Goal: Information Seeking & Learning: Check status

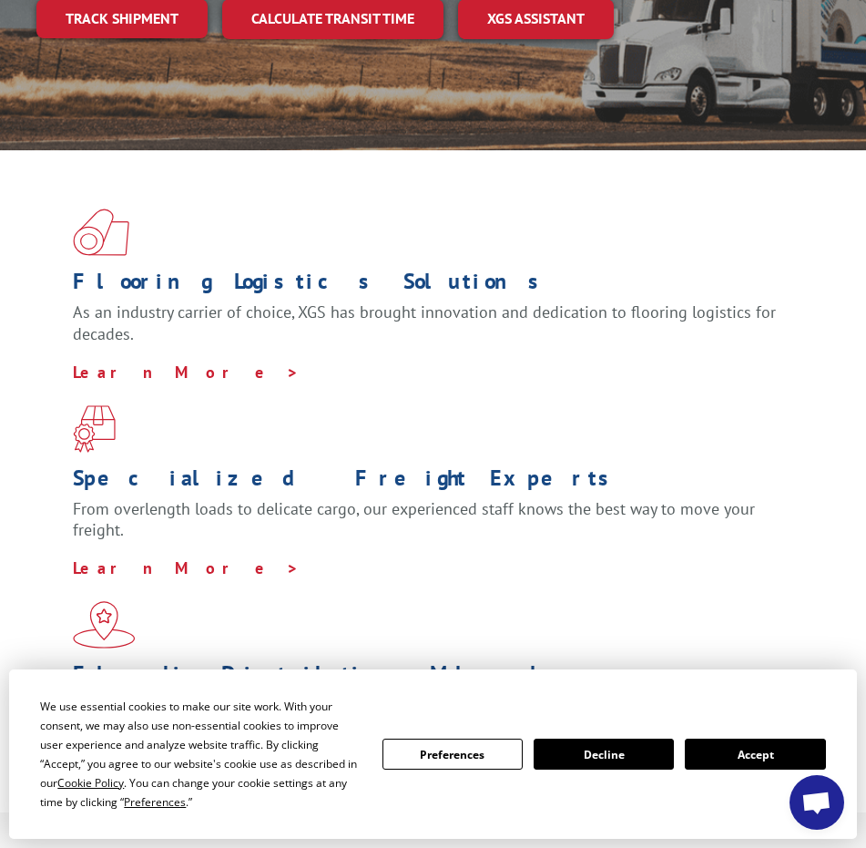
scroll to position [455, 0]
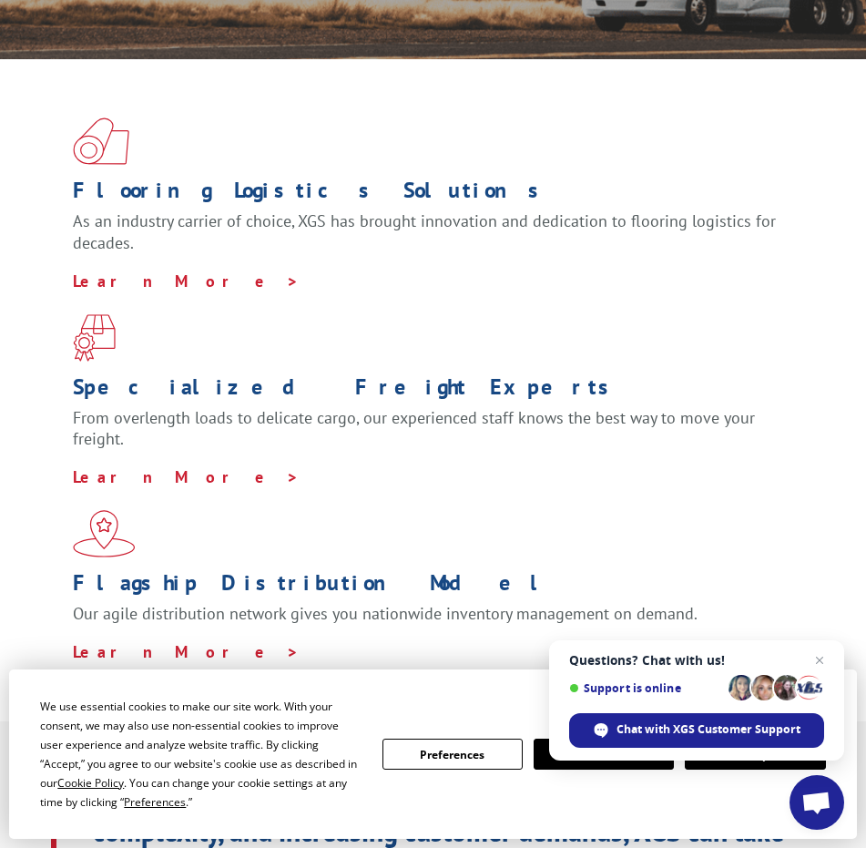
click at [449, 706] on div "We use essential cookies to make our site work. With your consent, we may also …" at bounding box center [432, 753] width 785 height 115
click at [819, 661] on span "Close chat" at bounding box center [819, 660] width 23 height 23
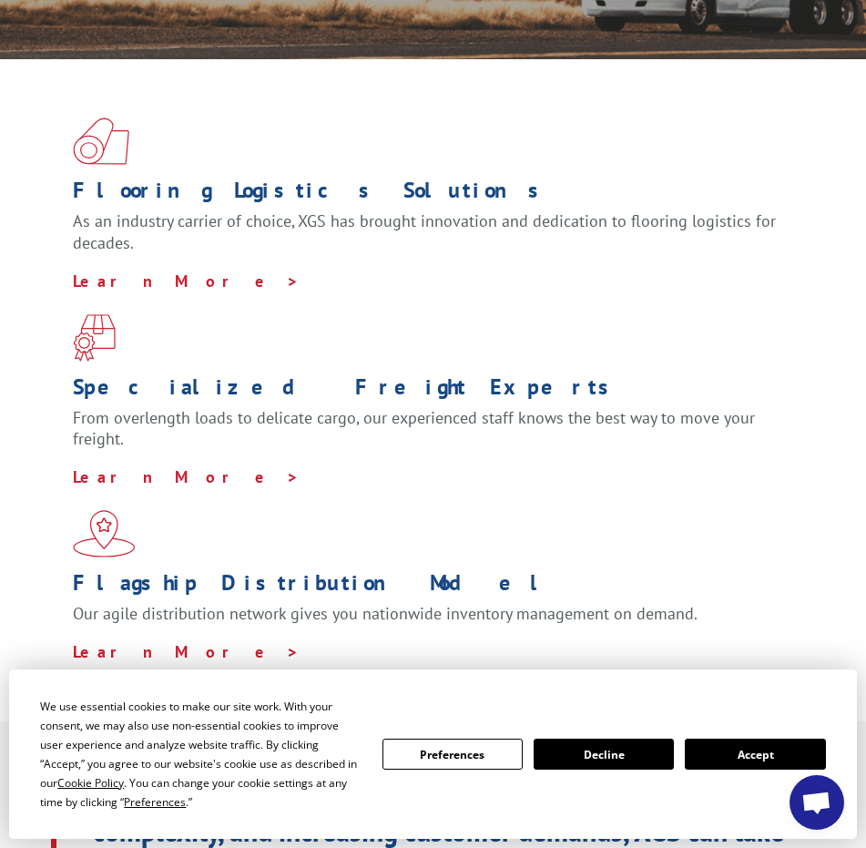
click at [763, 754] on button "Accept" at bounding box center [755, 753] width 140 height 31
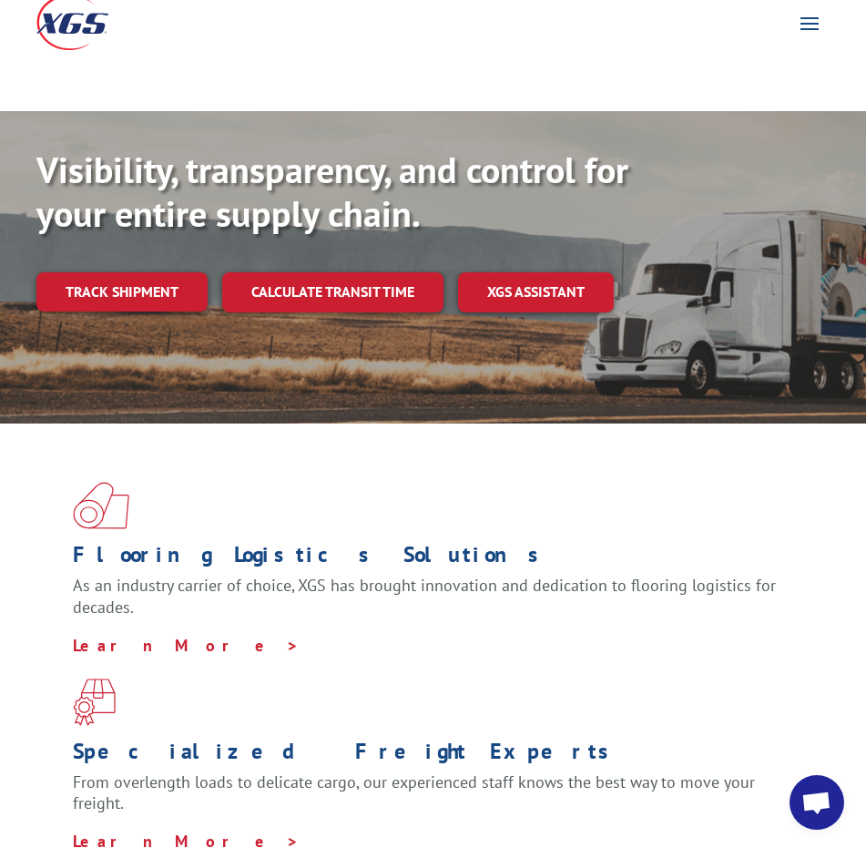
scroll to position [0, 0]
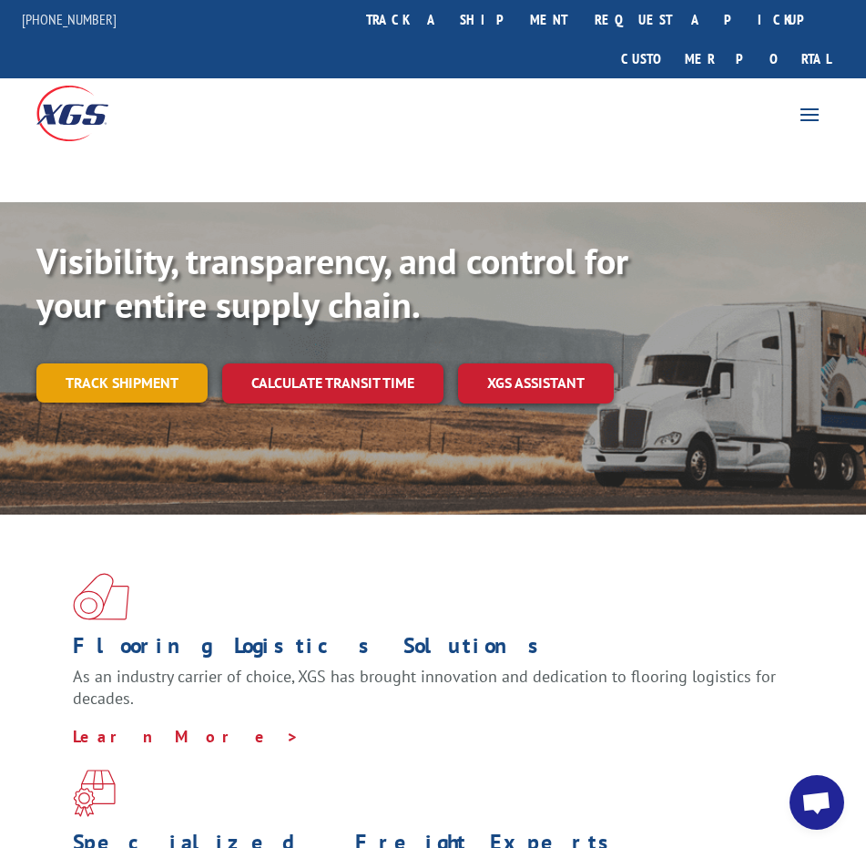
click at [126, 363] on link "Track shipment" at bounding box center [121, 382] width 171 height 38
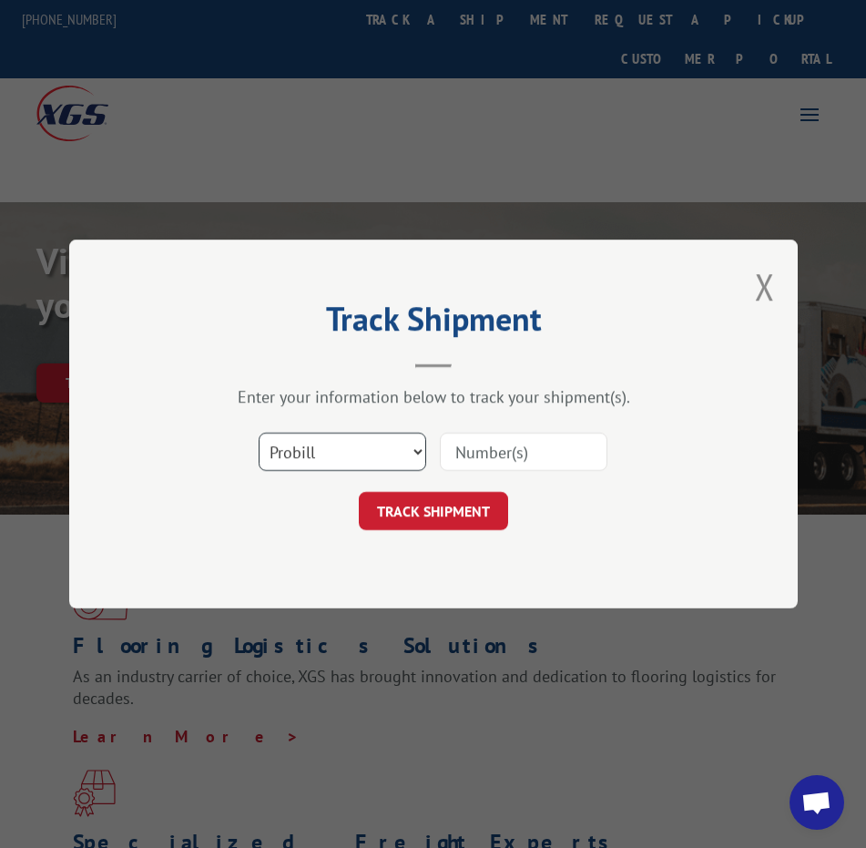
click at [323, 446] on select "Select category... Probill BOL PO" at bounding box center [343, 451] width 168 height 38
click at [259, 432] on select "Select category... Probill BOL PO" at bounding box center [343, 451] width 168 height 38
click at [492, 452] on input at bounding box center [524, 451] width 168 height 38
paste input "17235302BOL"
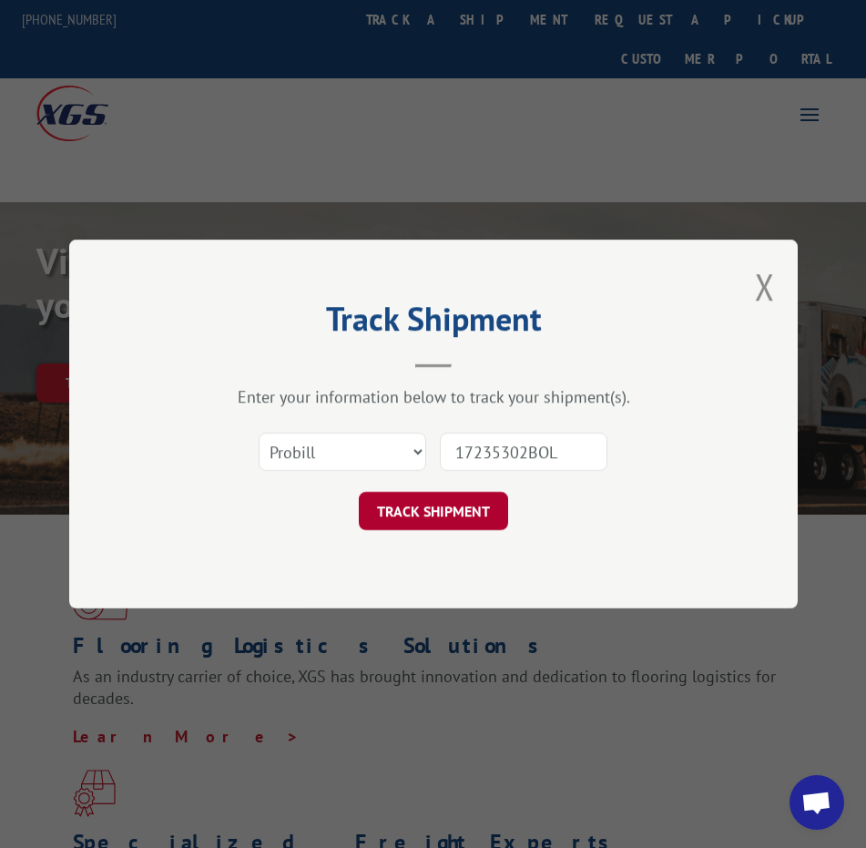
type input "17235302BOL"
click at [453, 504] on button "TRACK SHIPMENT" at bounding box center [433, 511] width 149 height 38
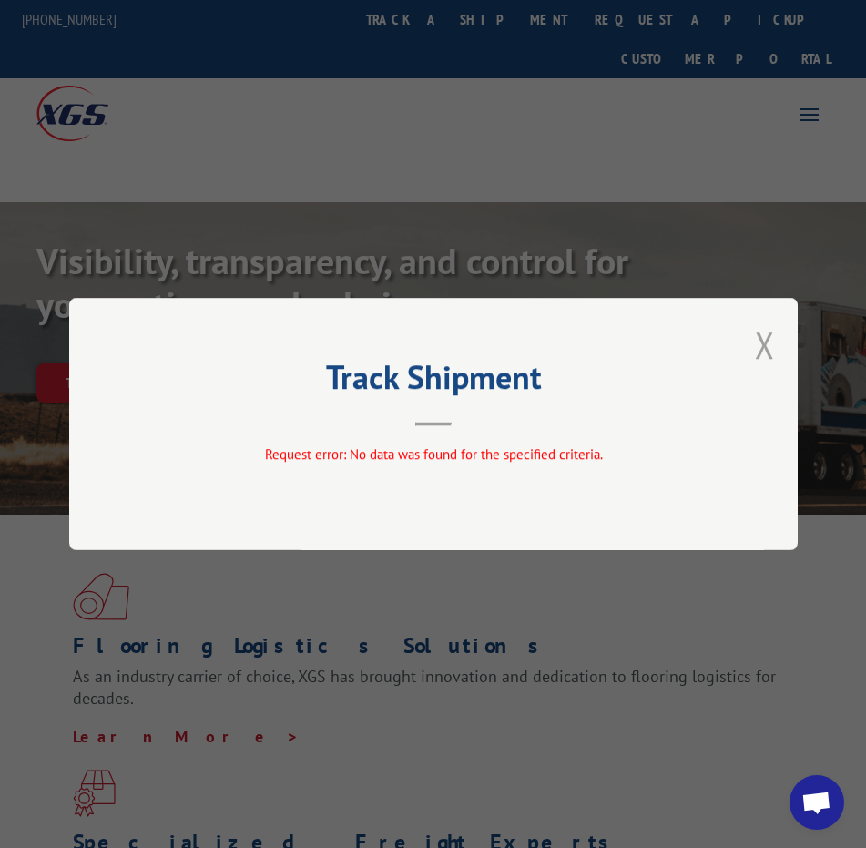
click at [757, 341] on button "Close modal" at bounding box center [765, 344] width 20 height 48
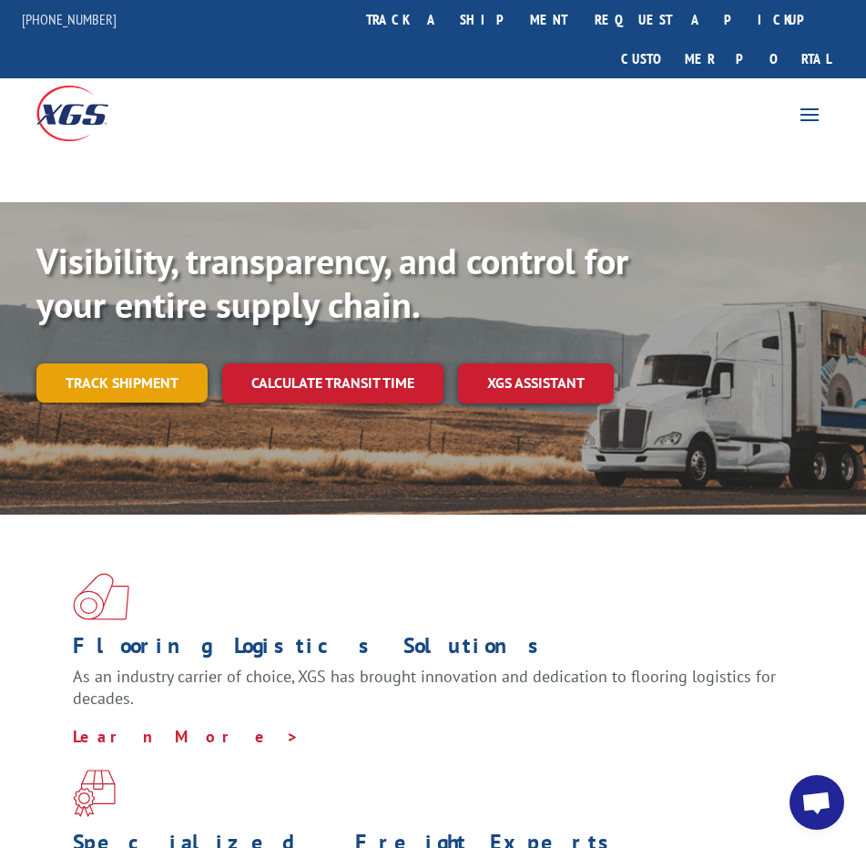
click at [105, 363] on link "Track shipment" at bounding box center [121, 382] width 171 height 38
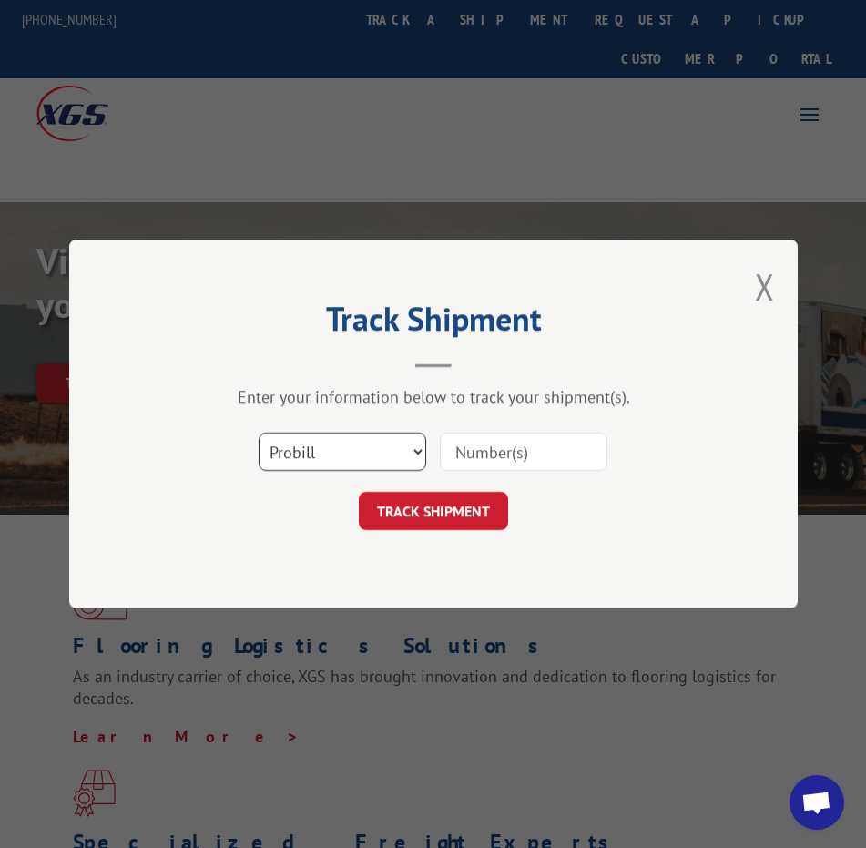
click at [413, 459] on select "Select category... Probill BOL PO" at bounding box center [343, 451] width 168 height 38
select select "bol"
click at [259, 432] on select "Select category... Probill BOL PO" at bounding box center [343, 451] width 168 height 38
click at [500, 449] on input at bounding box center [524, 451] width 168 height 38
paste input "17235302BOL"
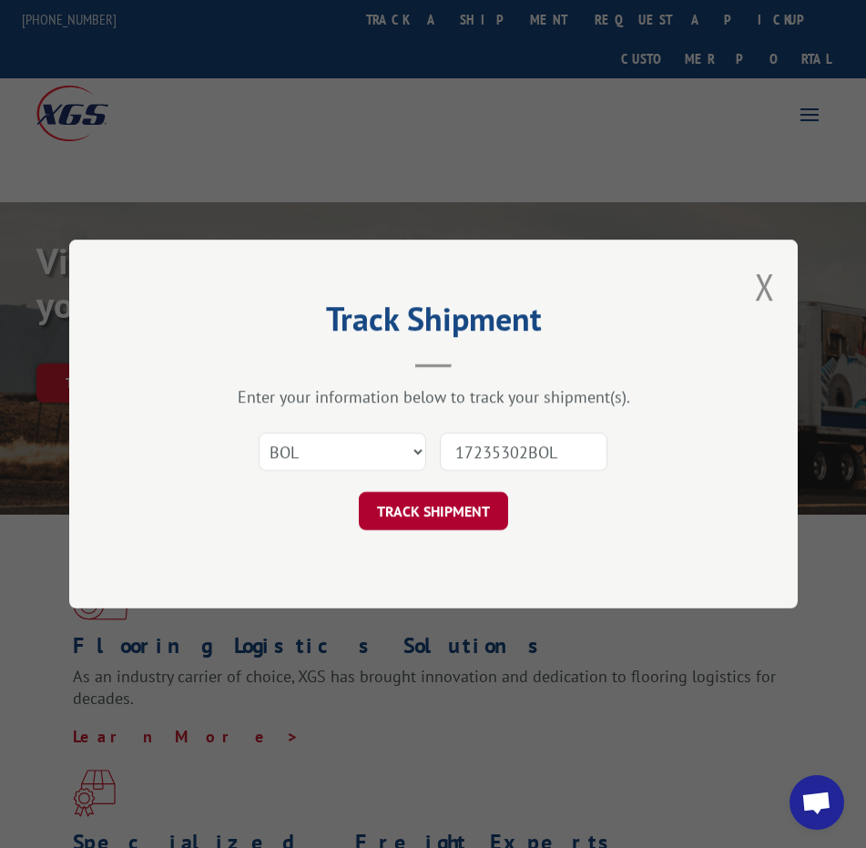
type input "17235302BOL"
click at [458, 514] on button "TRACK SHIPMENT" at bounding box center [433, 511] width 149 height 38
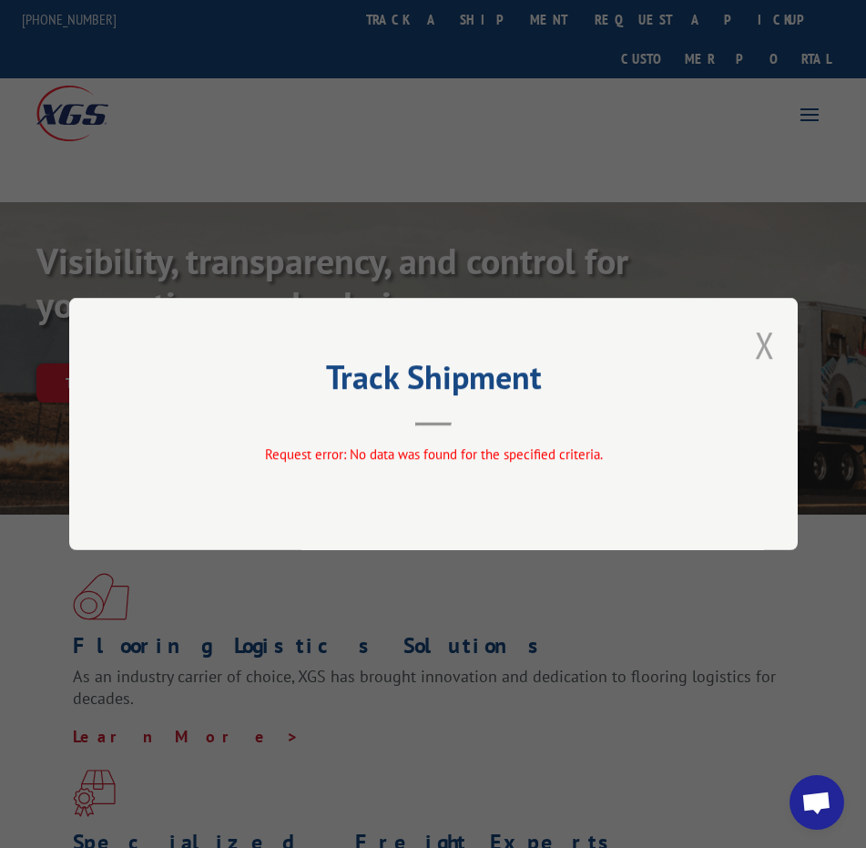
click at [762, 349] on button "Close modal" at bounding box center [765, 344] width 20 height 48
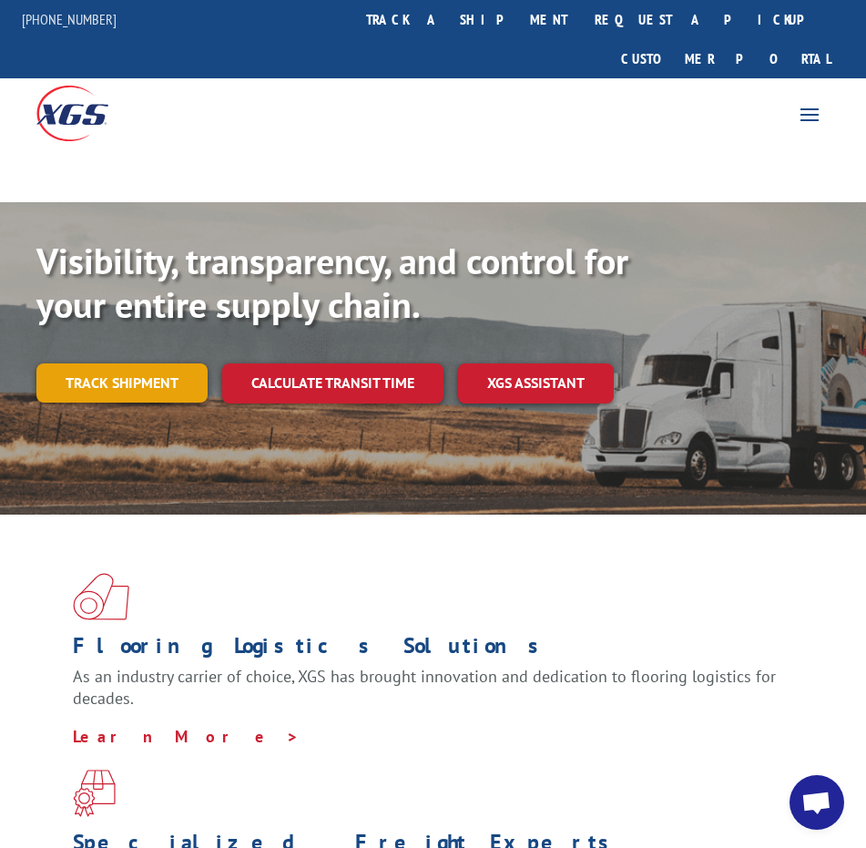
click at [122, 363] on link "Track shipment" at bounding box center [121, 382] width 171 height 38
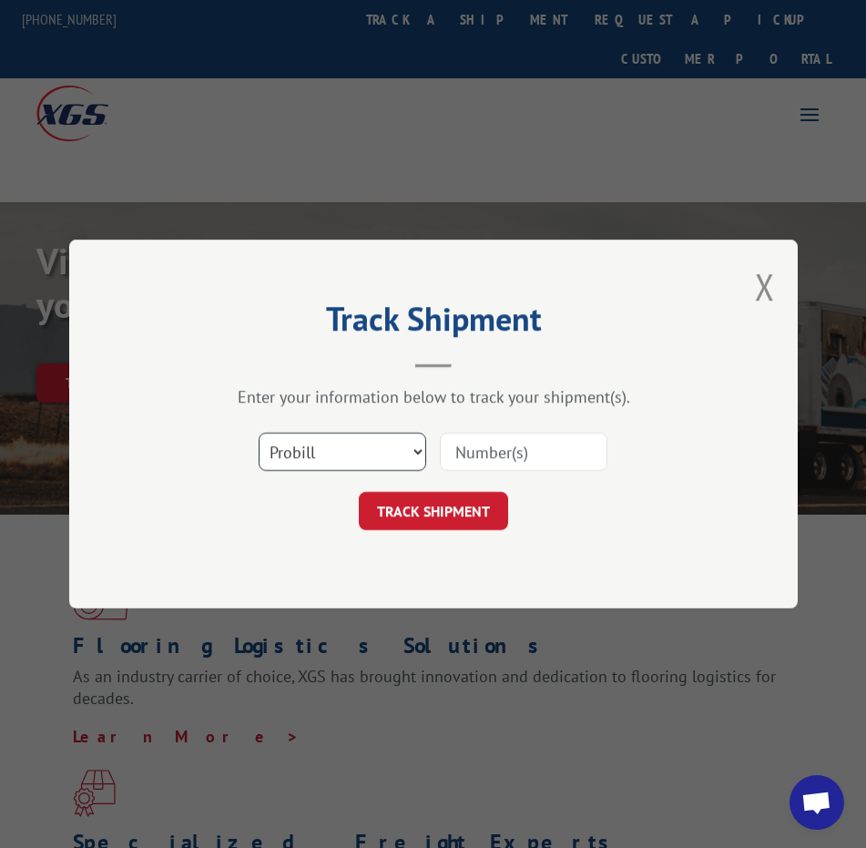
click at [408, 452] on select "Select category... Probill BOL PO" at bounding box center [343, 451] width 168 height 38
select select "po"
click at [259, 432] on select "Select category... Probill BOL PO" at bounding box center [343, 451] width 168 height 38
click at [463, 452] on input at bounding box center [524, 451] width 168 height 38
paste input "17235302BOL"
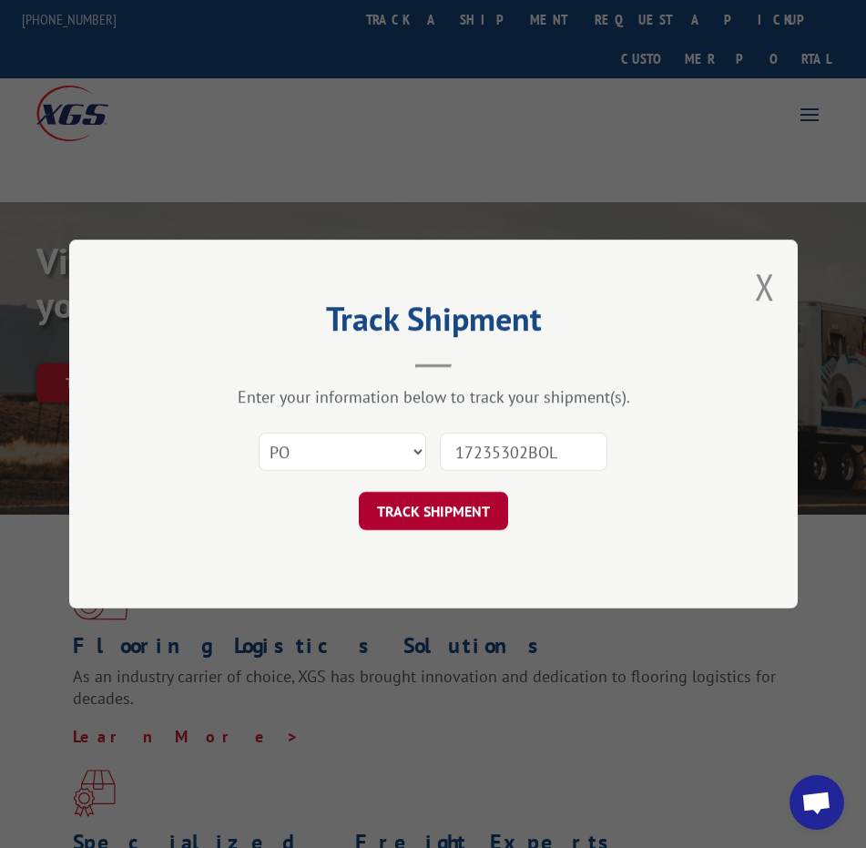
type input "17235302BOL"
click at [461, 510] on button "TRACK SHIPMENT" at bounding box center [433, 511] width 149 height 38
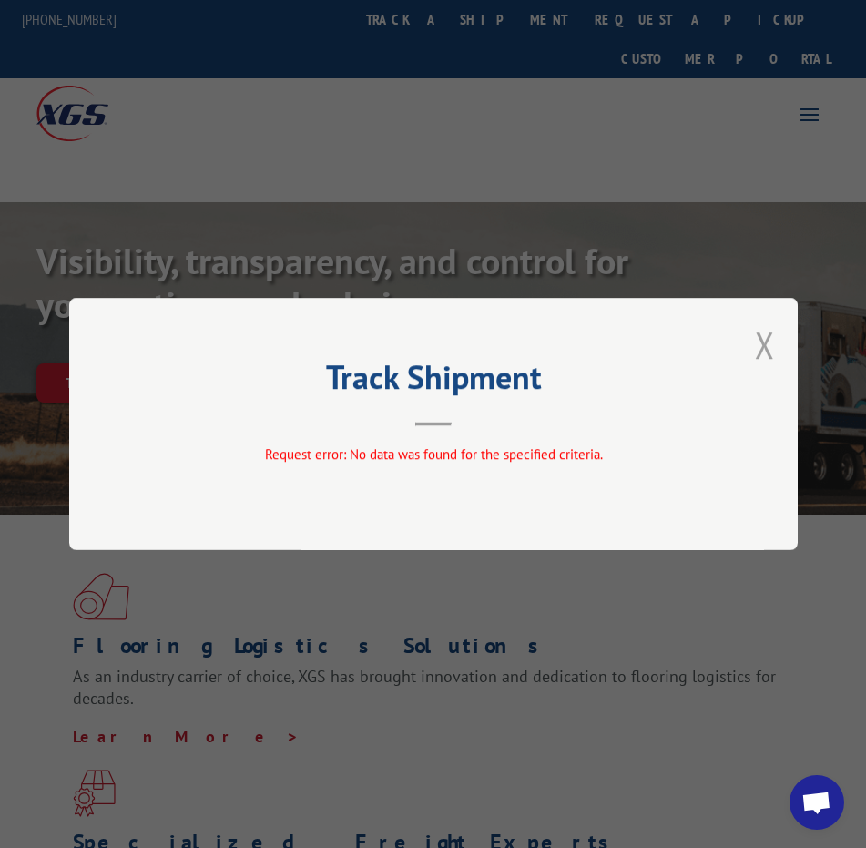
click at [762, 334] on button "Close modal" at bounding box center [765, 344] width 20 height 48
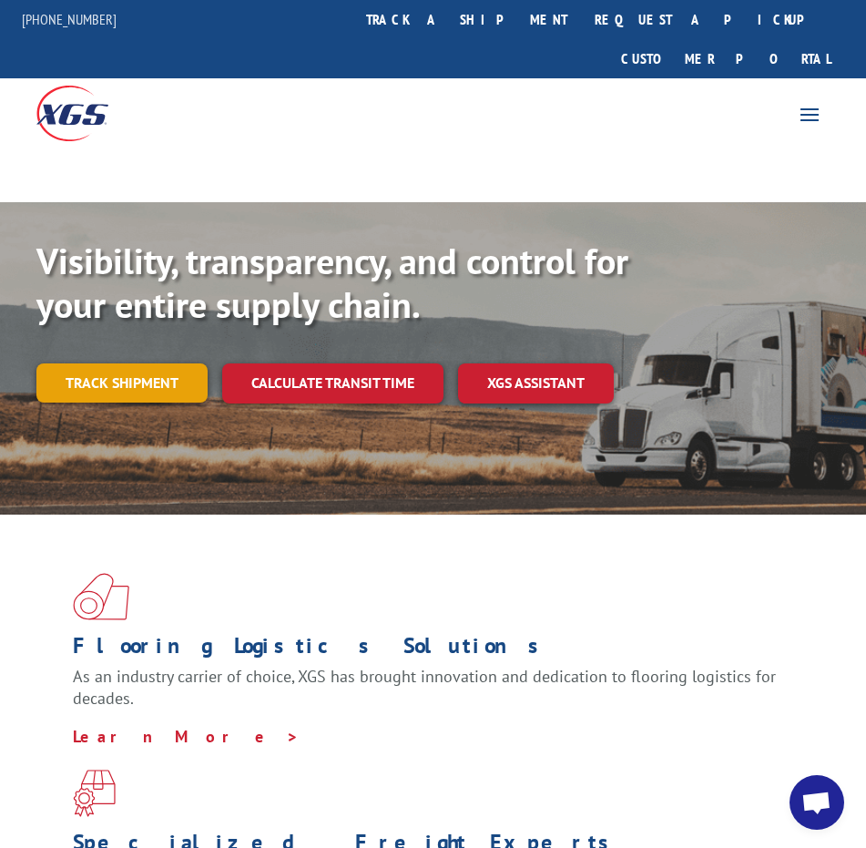
click at [129, 363] on link "Track shipment" at bounding box center [121, 382] width 171 height 38
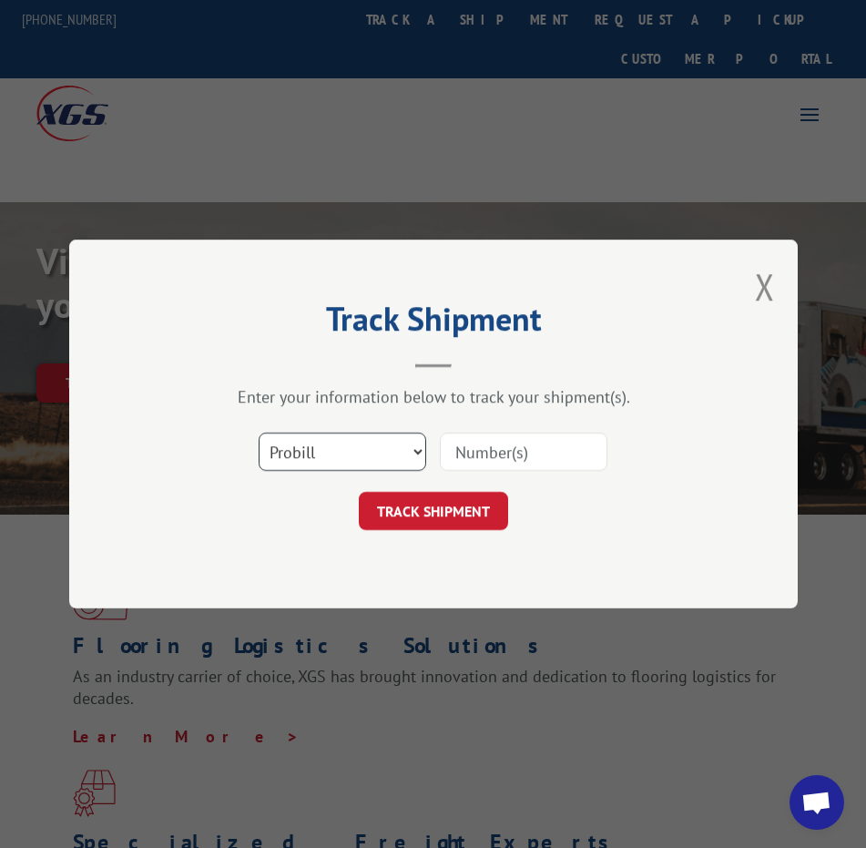
click at [405, 449] on select "Select category... Probill BOL PO" at bounding box center [343, 451] width 168 height 38
select select "bol"
click at [259, 432] on select "Select category... Probill BOL PO" at bounding box center [343, 451] width 168 height 38
click at [482, 446] on input at bounding box center [524, 451] width 168 height 38
paste input "17235302BOL"
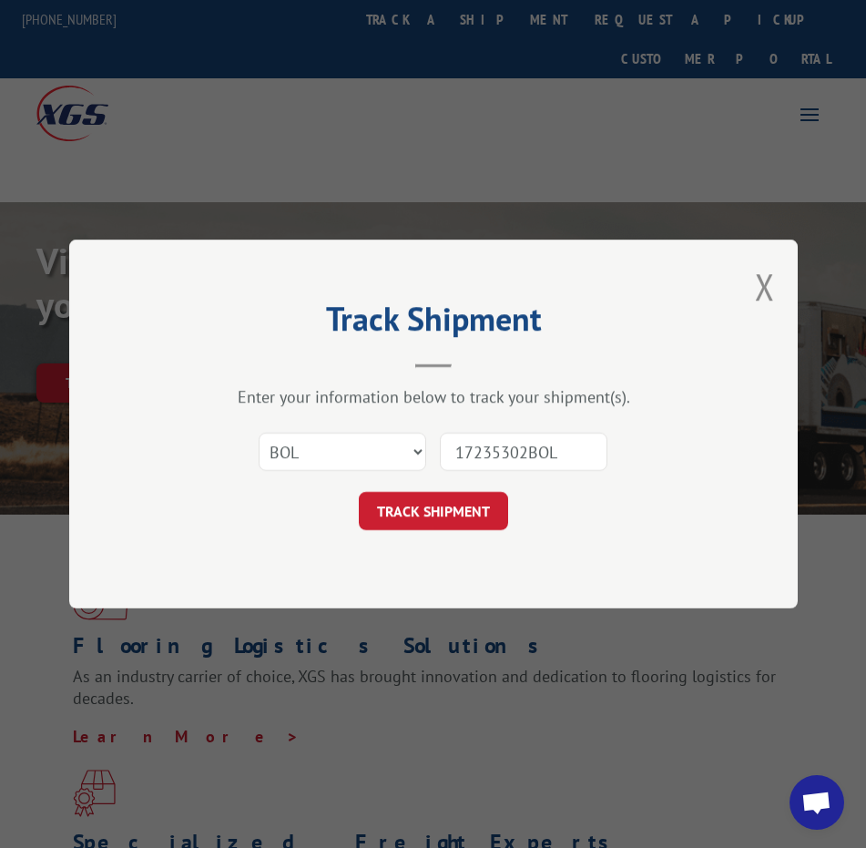
click at [560, 453] on input "17235302BOL" at bounding box center [524, 451] width 168 height 38
type input "17235302"
click at [420, 506] on button "TRACK SHIPMENT" at bounding box center [433, 511] width 149 height 38
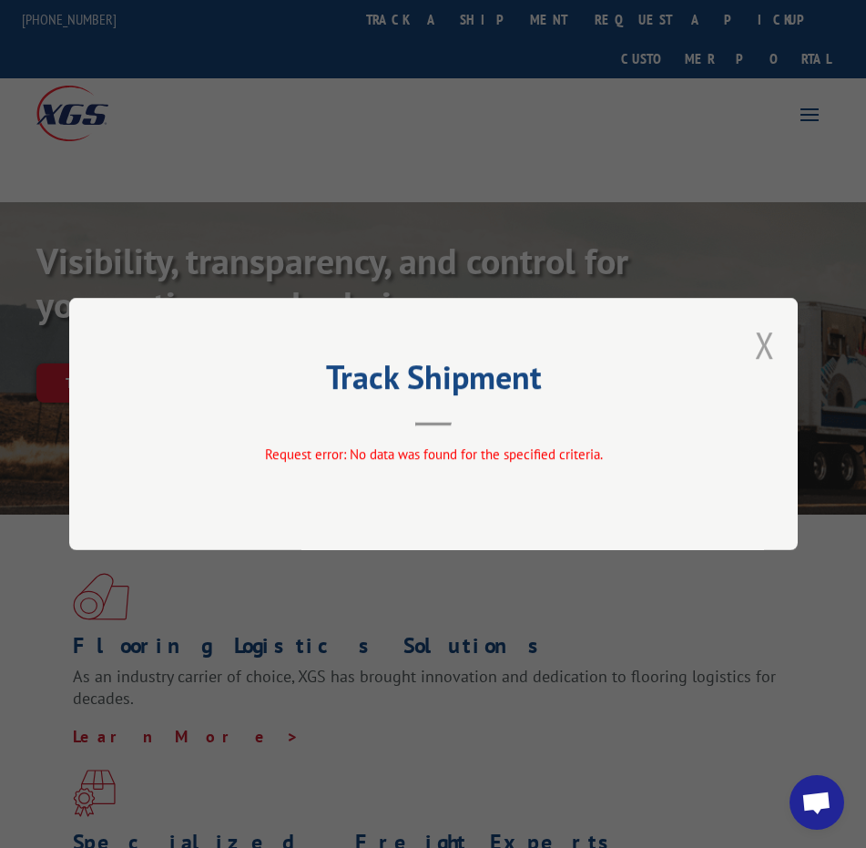
click at [762, 343] on button "Close modal" at bounding box center [765, 344] width 20 height 48
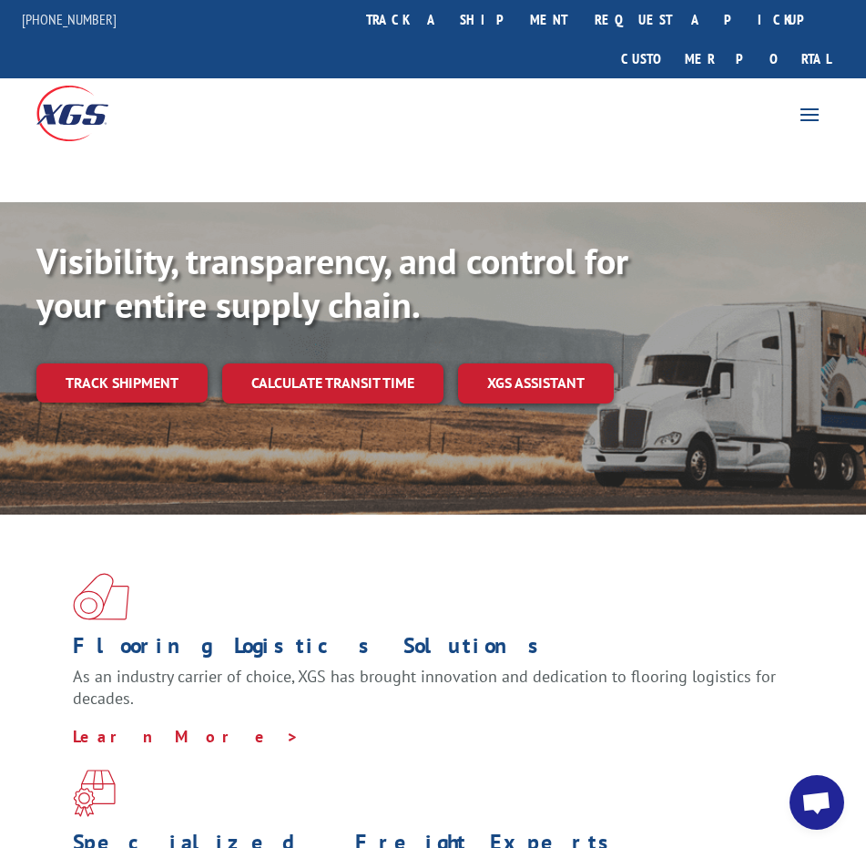
scroll to position [182, 0]
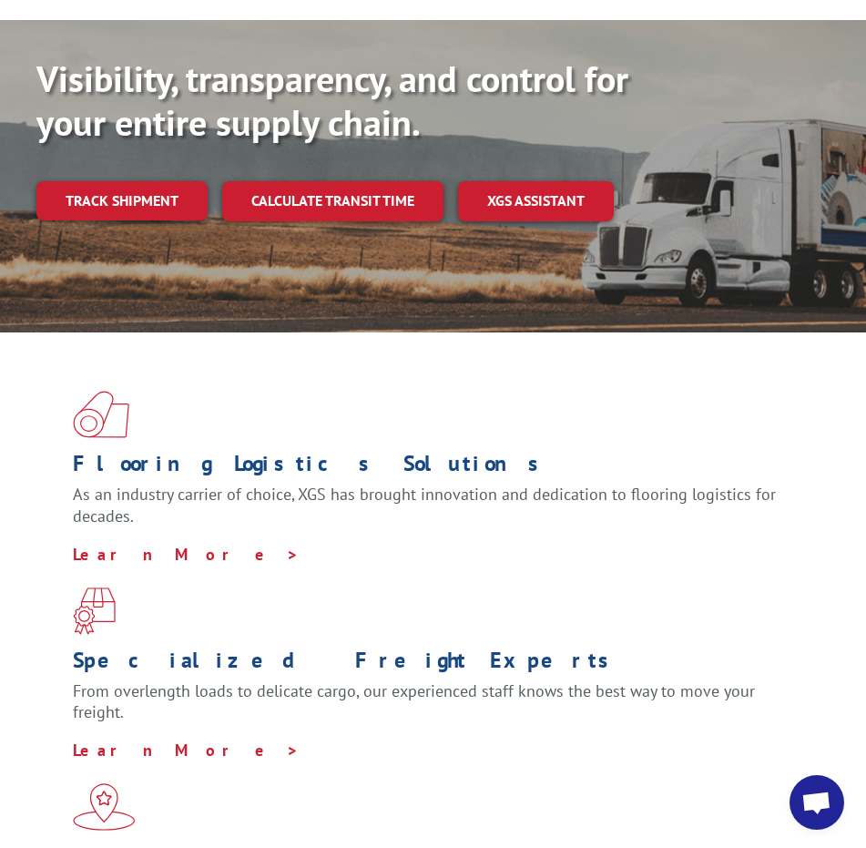
click at [816, 806] on span "Open chat" at bounding box center [816, 803] width 30 height 25
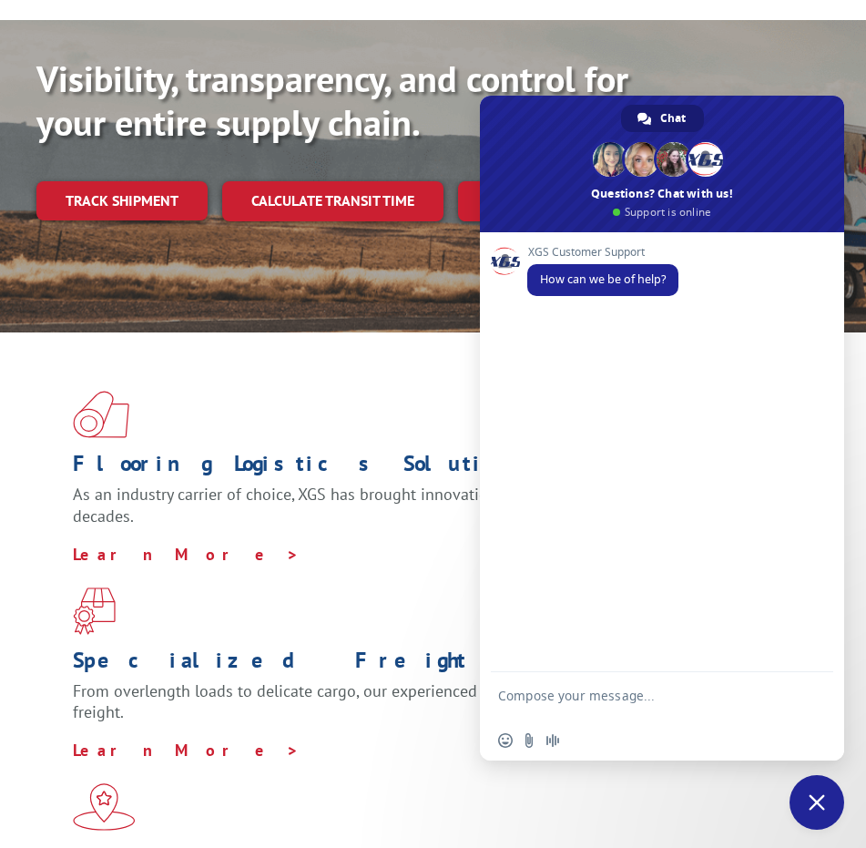
click at [510, 692] on textarea "Compose your message..." at bounding box center [642, 703] width 288 height 33
type textarea "please track"
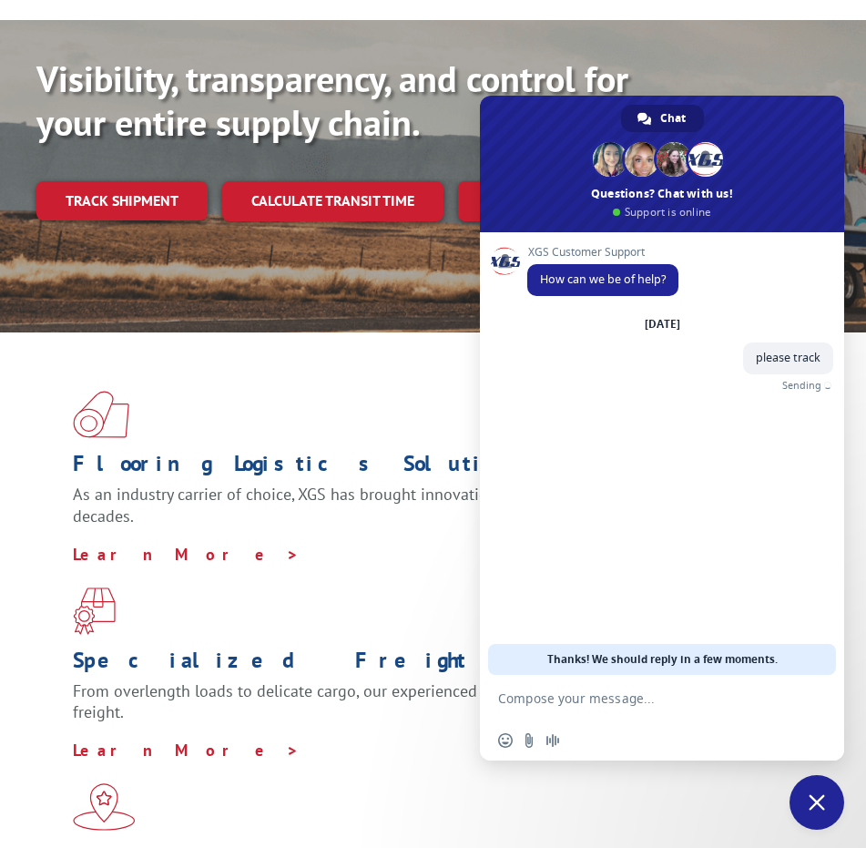
click at [525, 696] on textarea "Compose your message..." at bounding box center [642, 698] width 288 height 16
paste textarea "17235302BOL"
type textarea "17235302BOL"
click at [811, 697] on span "Send" at bounding box center [813, 698] width 14 height 14
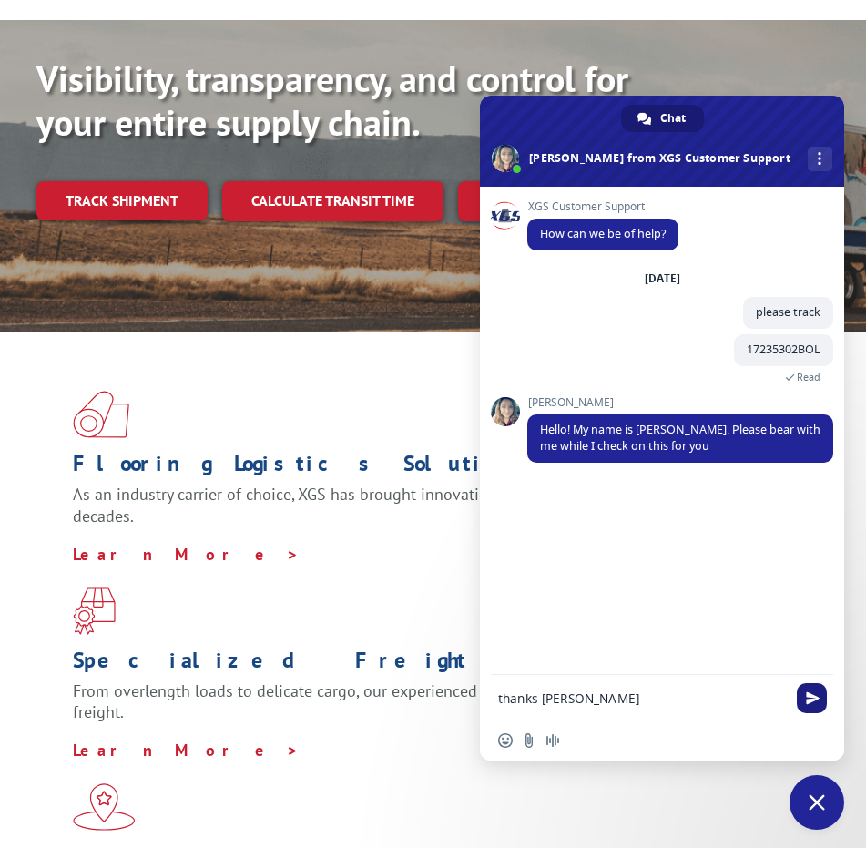
type textarea "thanks Megan"
click at [810, 693] on span "Send" at bounding box center [813, 698] width 14 height 14
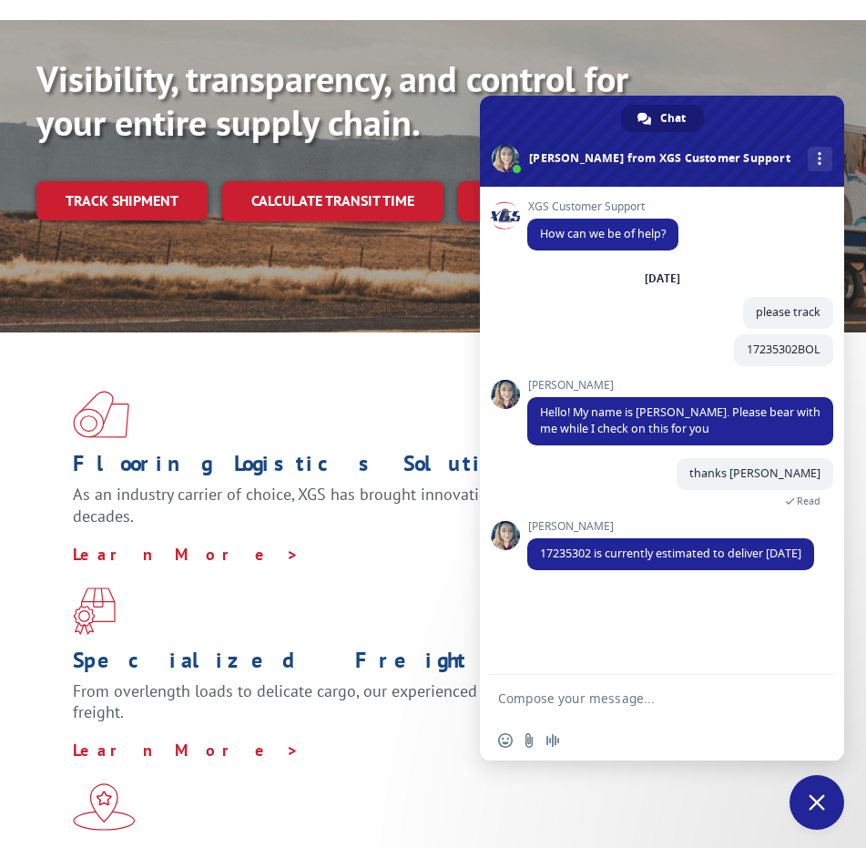
click at [532, 696] on textarea "Compose your message..." at bounding box center [642, 698] width 288 height 16
type textarea "Is there a time frame?"
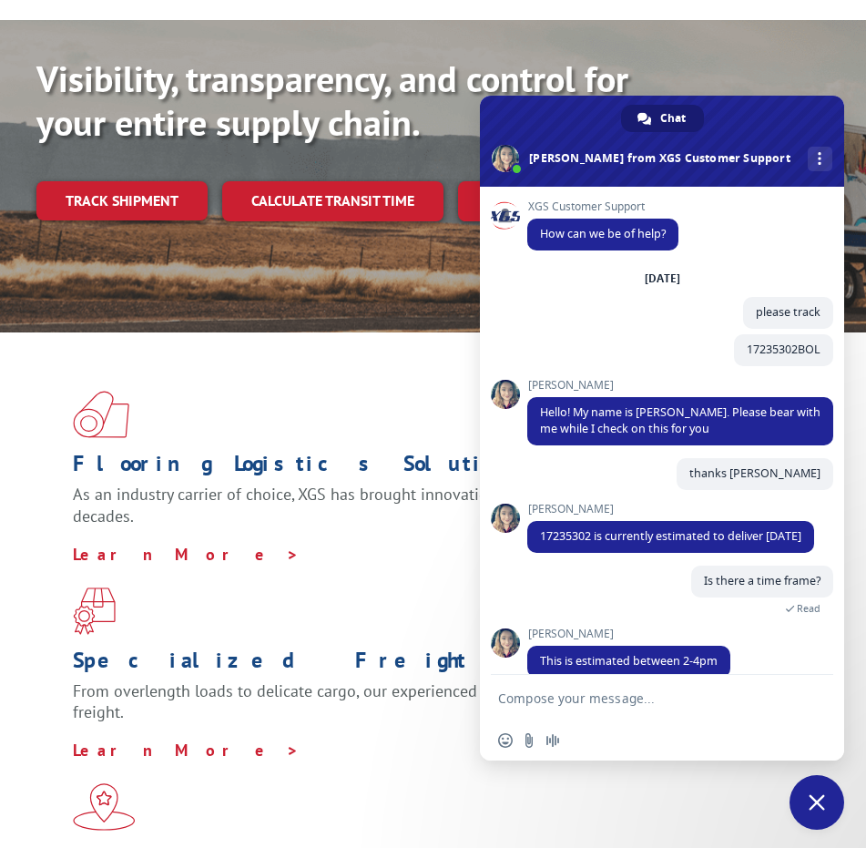
scroll to position [40, 0]
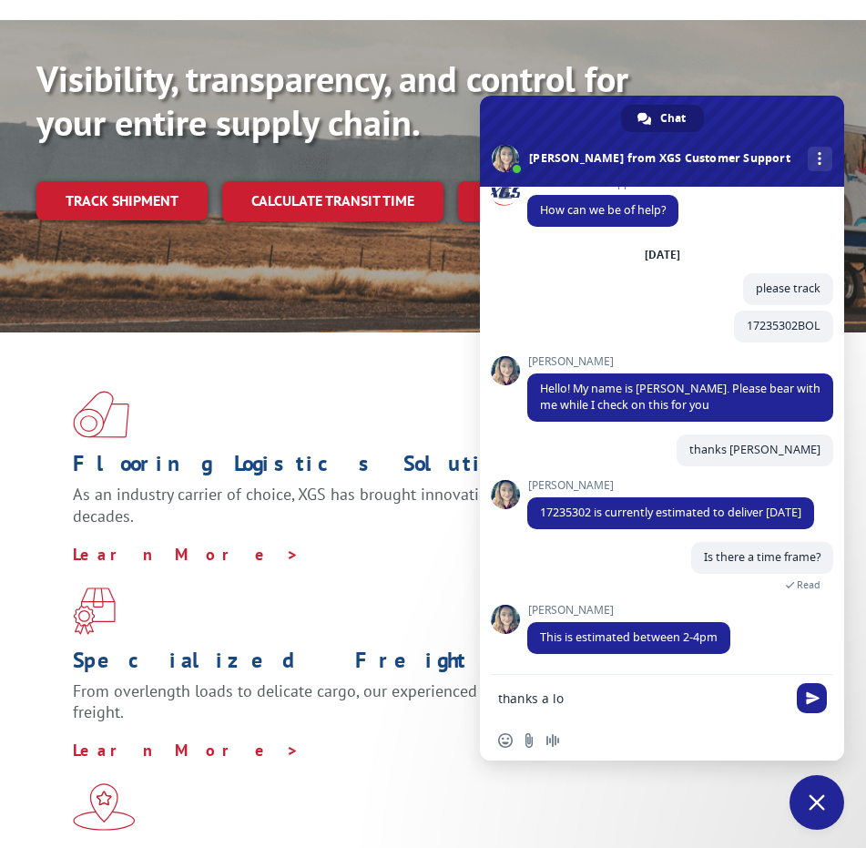
type textarea "thanks a lot"
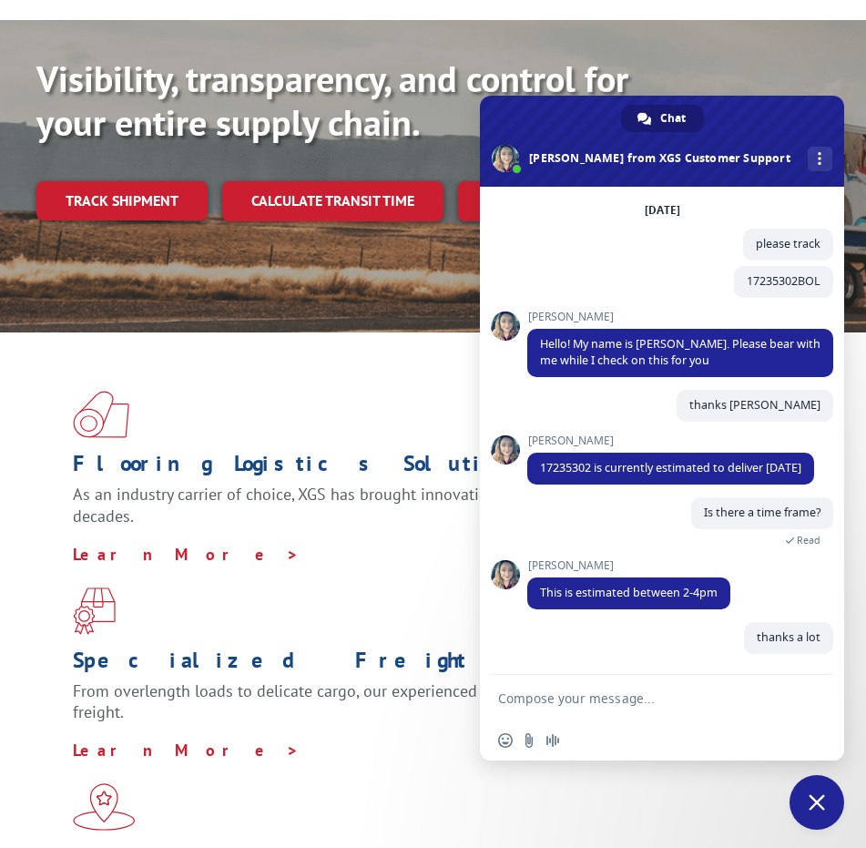
scroll to position [85, 0]
type textarea "y"
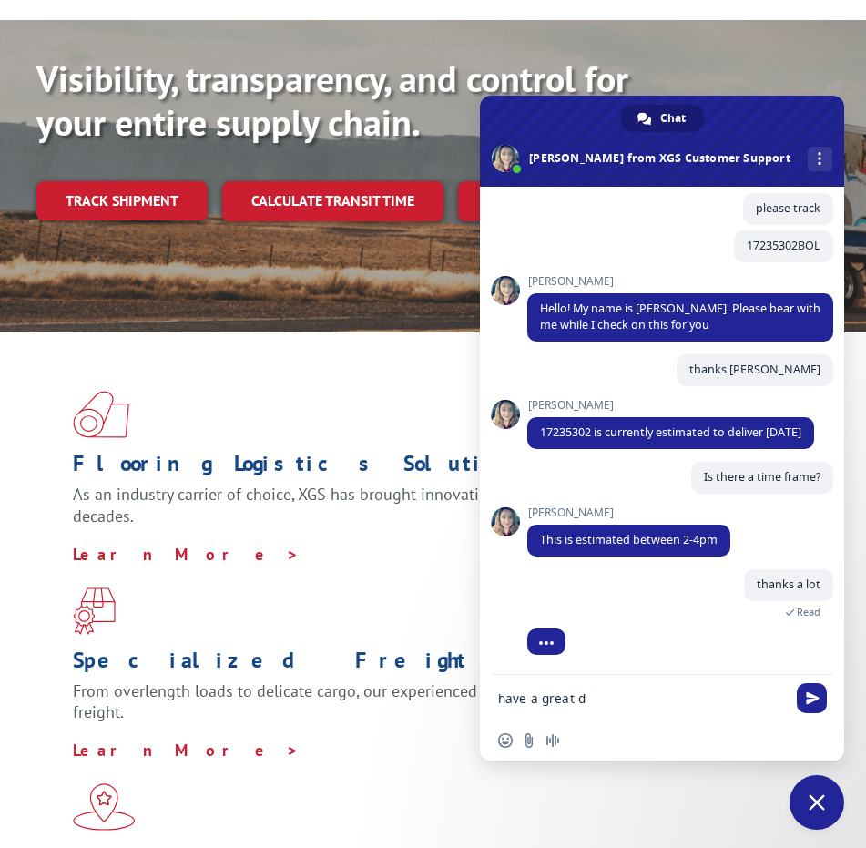
scroll to position [164, 0]
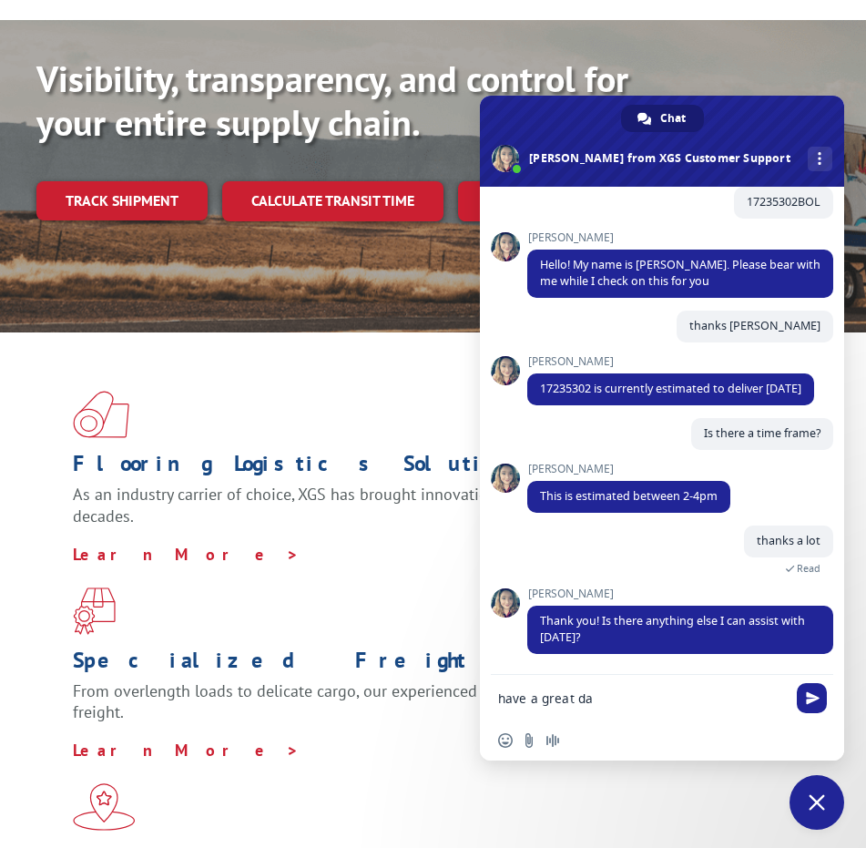
type textarea "have a great day"
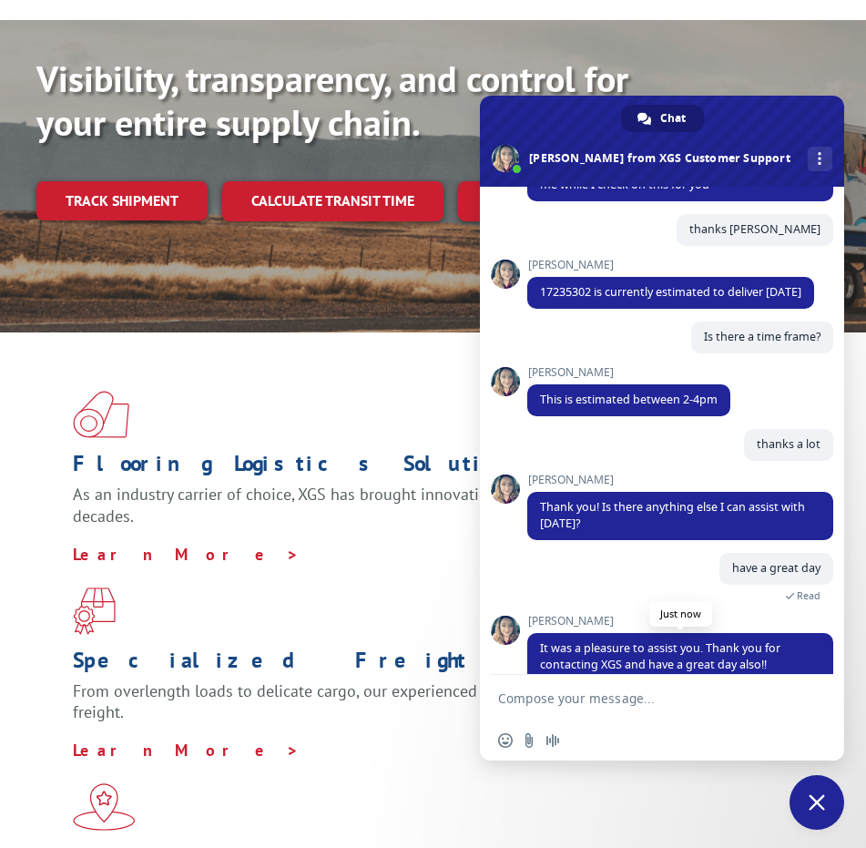
scroll to position [337, 0]
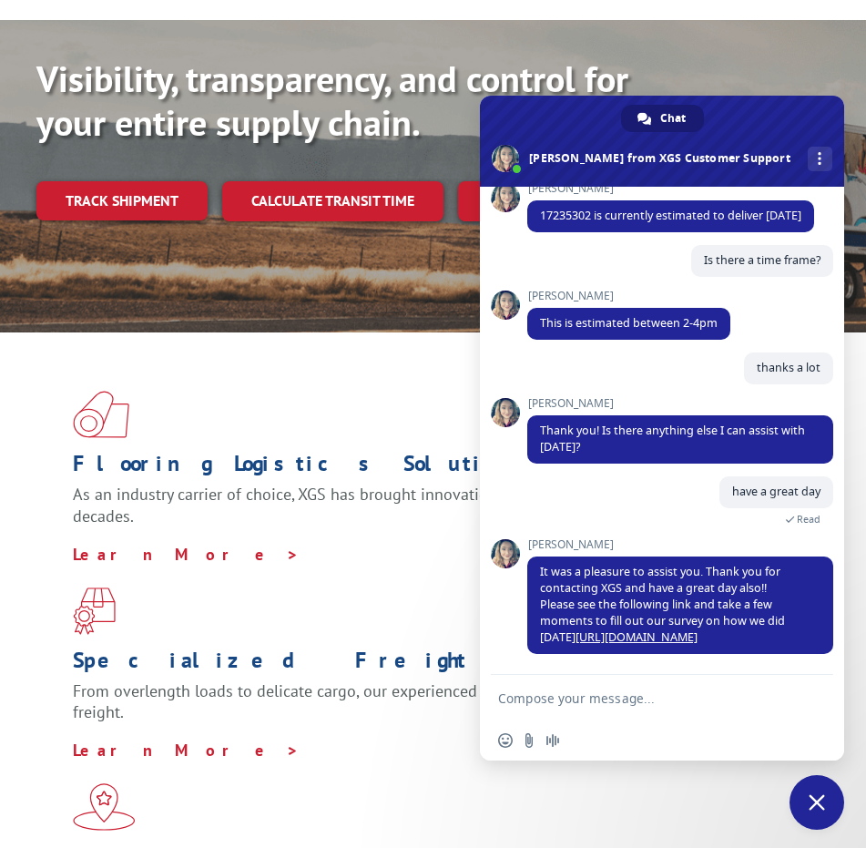
click at [593, 704] on textarea "Compose your message..." at bounding box center [642, 698] width 288 height 16
